Goal: Task Accomplishment & Management: Manage account settings

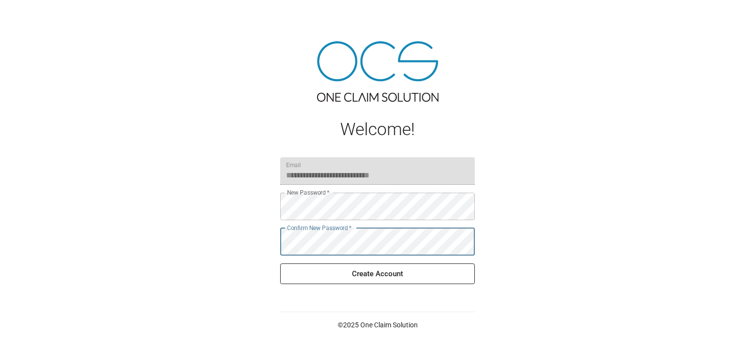
click at [343, 268] on button "Create Account" at bounding box center [377, 273] width 195 height 21
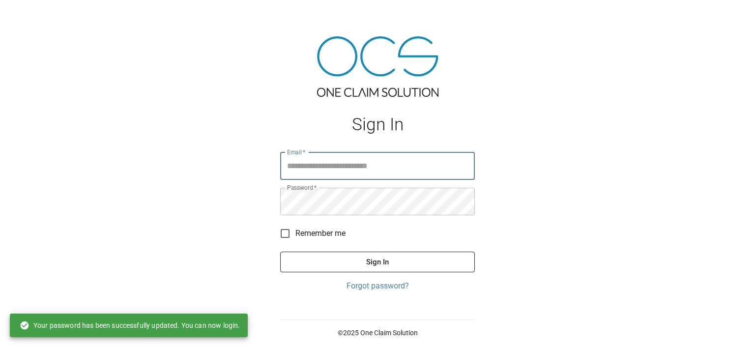
click at [309, 174] on input "Email   *" at bounding box center [377, 166] width 195 height 28
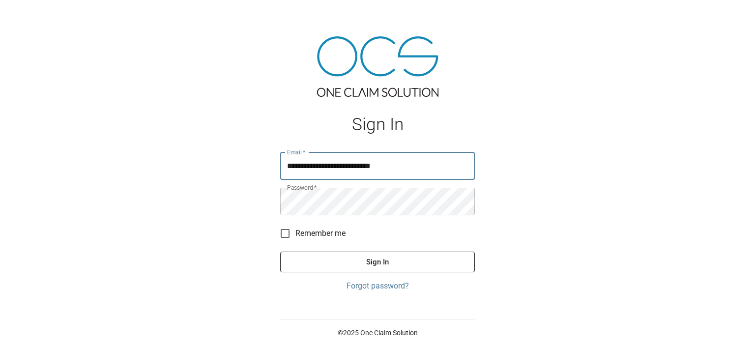
type input "**********"
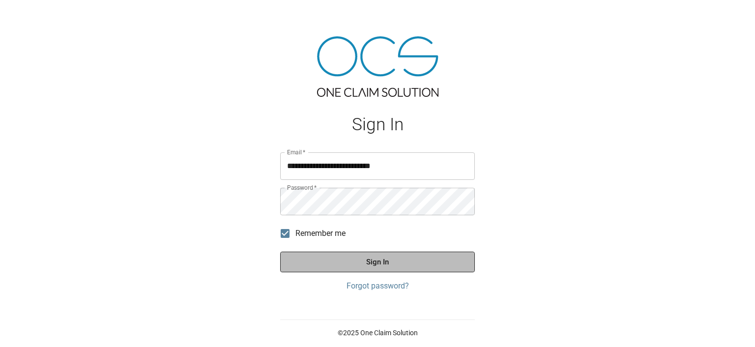
click at [341, 259] on button "Sign In" at bounding box center [377, 262] width 195 height 21
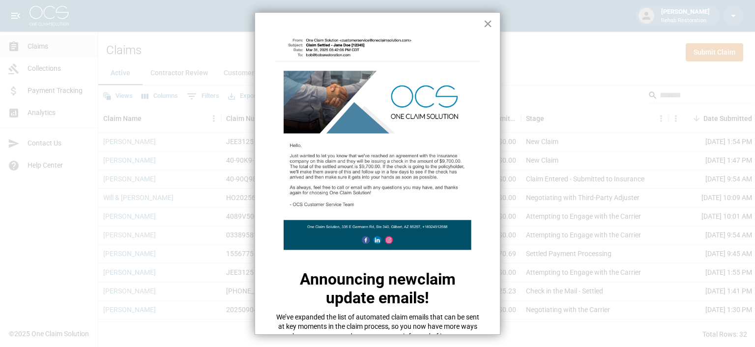
click at [489, 22] on button "×" at bounding box center [487, 24] width 9 height 16
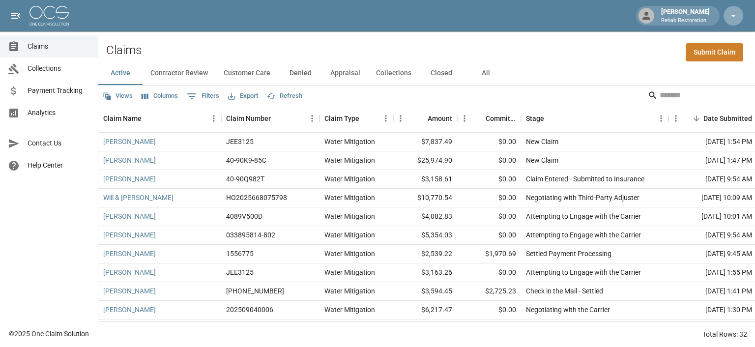
click at [734, 17] on icon "button" at bounding box center [733, 16] width 5 height 2
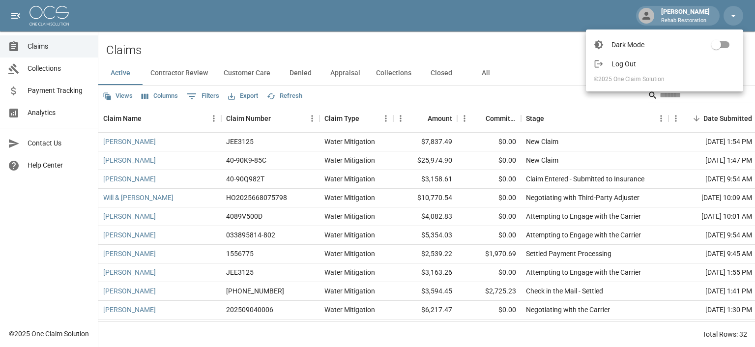
click at [10, 13] on div at bounding box center [377, 173] width 755 height 347
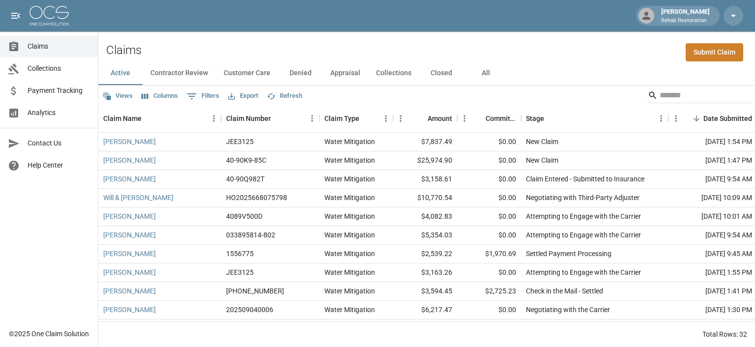
click at [14, 19] on icon "open drawer" at bounding box center [16, 16] width 12 height 12
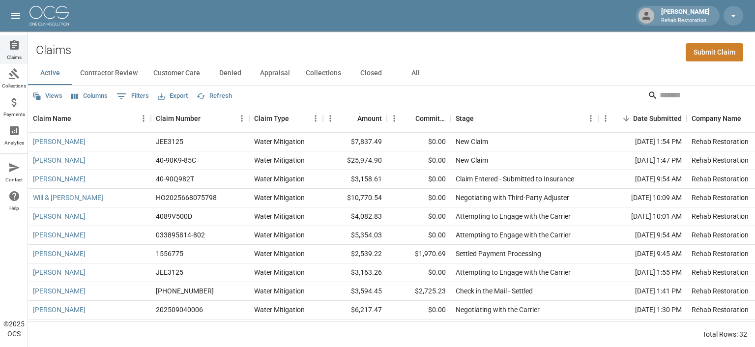
click at [14, 19] on icon "open drawer" at bounding box center [16, 16] width 12 height 12
